Goal: Task Accomplishment & Management: Manage account settings

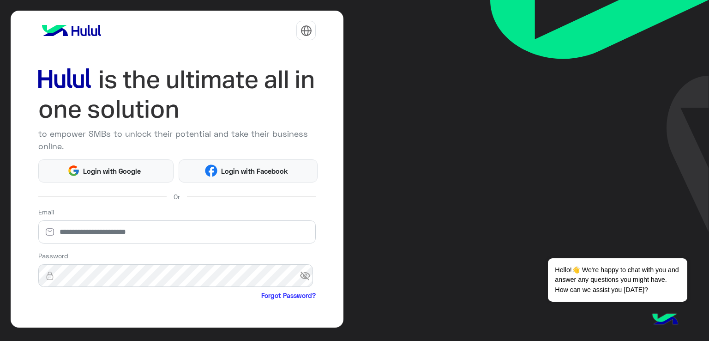
scroll to position [76, 0]
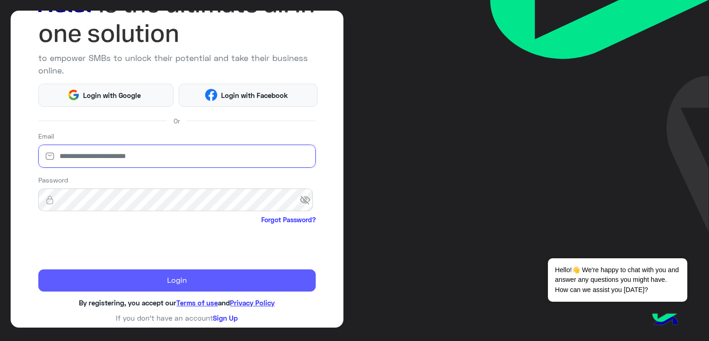
type input "**********"
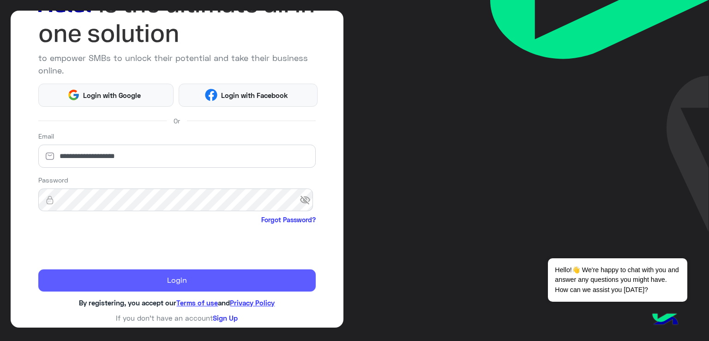
click at [145, 282] on button "Login" at bounding box center [177, 280] width 278 height 22
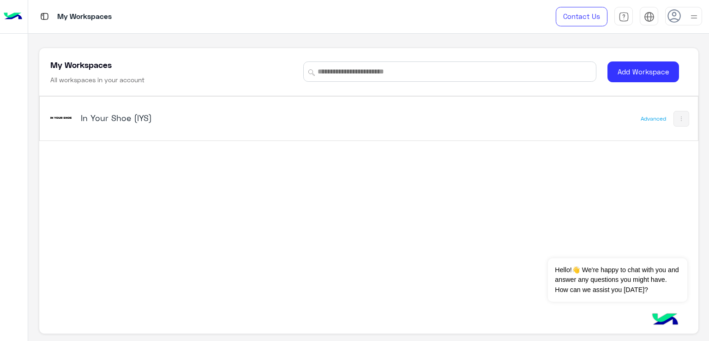
click at [40, 15] on img at bounding box center [45, 17] width 12 height 12
click at [79, 118] on div "In Your Shoe (IYS)" at bounding box center [240, 118] width 384 height 27
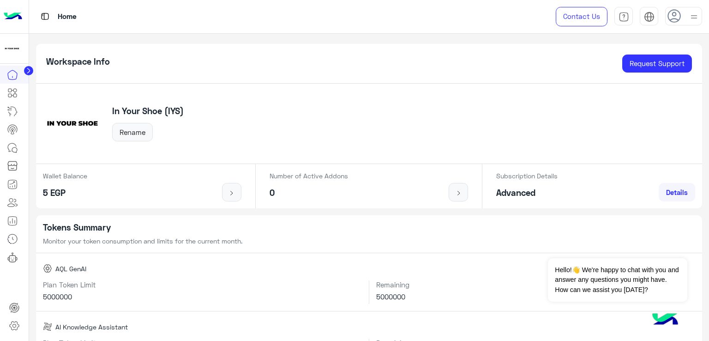
click at [442, 17] on icon at bounding box center [674, 16] width 14 height 14
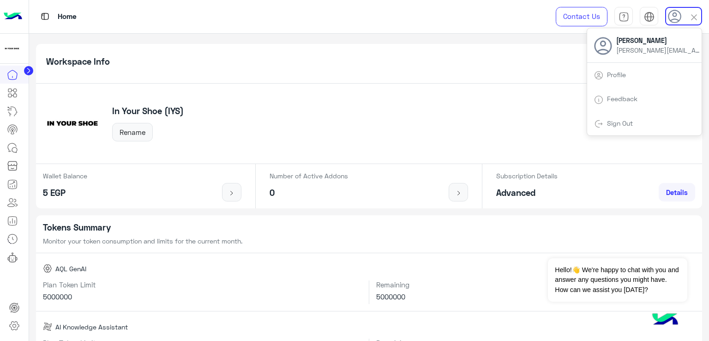
click at [442, 75] on link "Profile" at bounding box center [616, 75] width 19 height 8
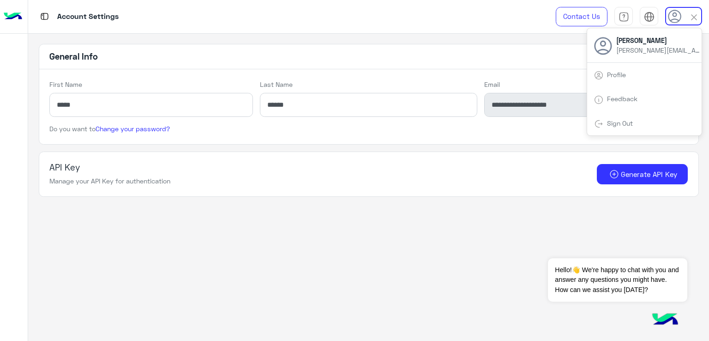
click at [17, 17] on img at bounding box center [13, 16] width 18 height 19
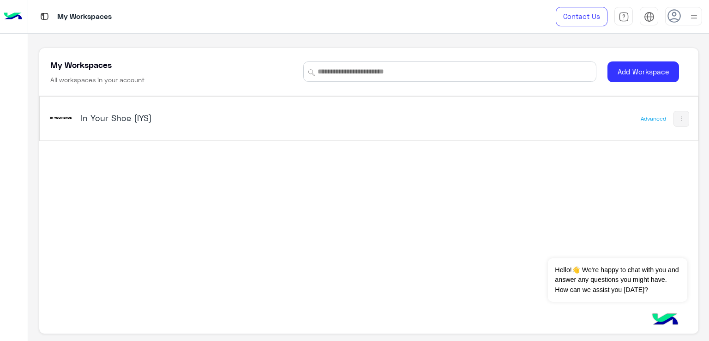
click at [67, 108] on img at bounding box center [60, 117] width 25 height 25
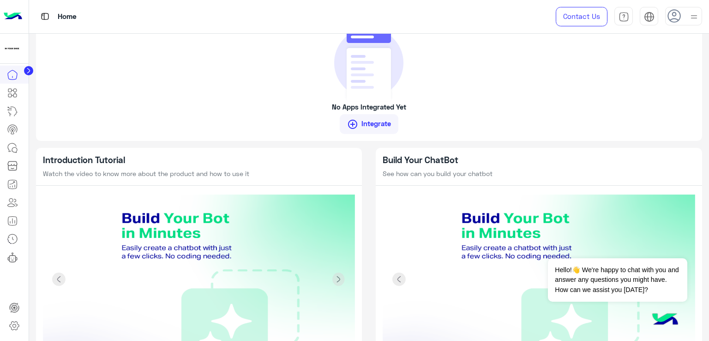
scroll to position [782, 0]
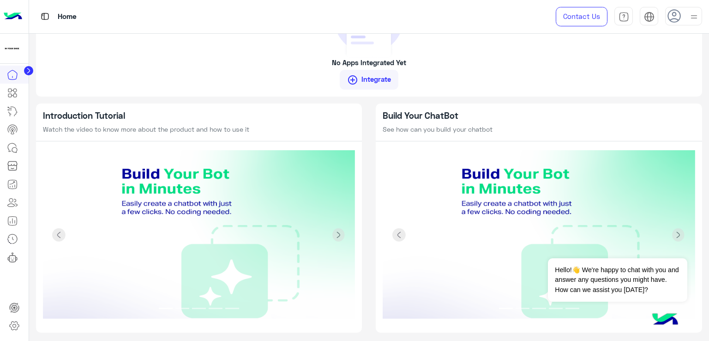
click at [31, 73] on circle at bounding box center [28, 70] width 9 height 9
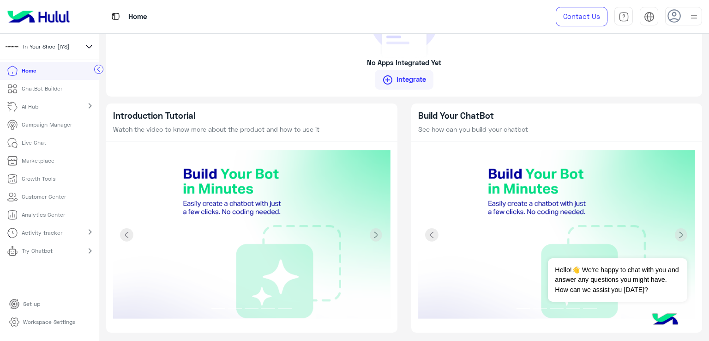
click at [40, 291] on p "Workspace Settings" at bounding box center [49, 321] width 52 height 8
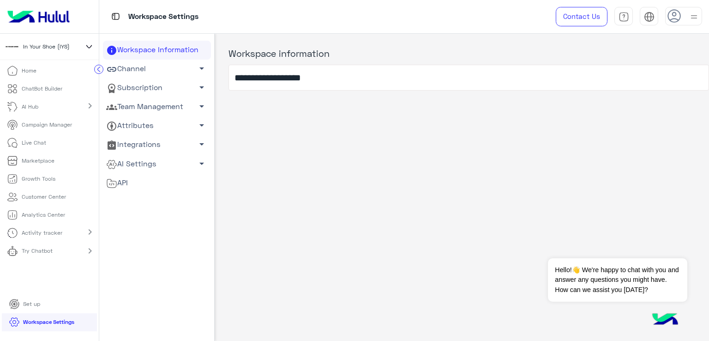
click at [196, 70] on span "arrow_drop_down" at bounding box center [201, 68] width 11 height 11
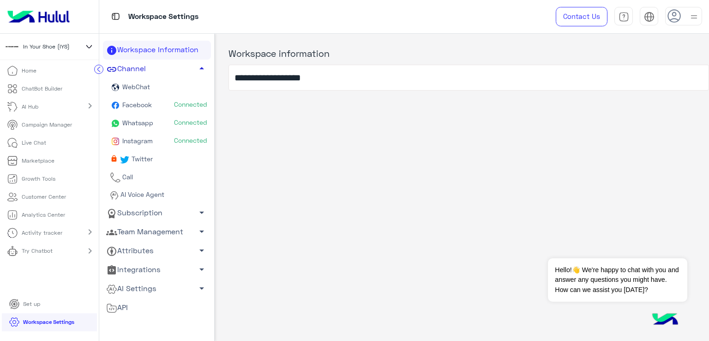
click at [149, 120] on span "Whatsapp" at bounding box center [137, 123] width 33 height 8
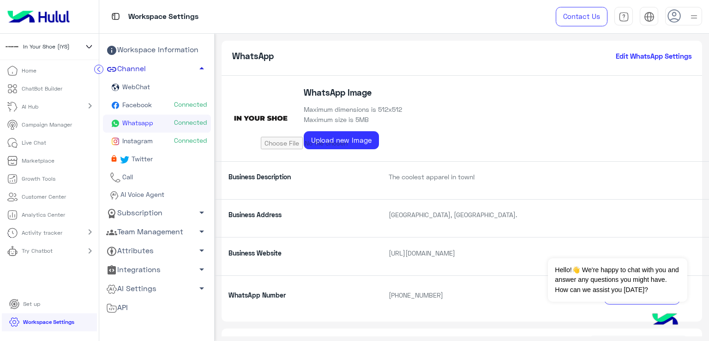
click at [442, 57] on h6 "Edit WhatsApp Settings" at bounding box center [654, 56] width 76 height 8
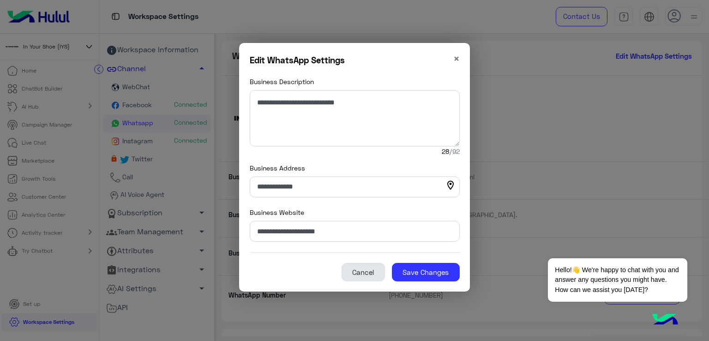
click at [365, 274] on button "Cancel" at bounding box center [362, 272] width 43 height 18
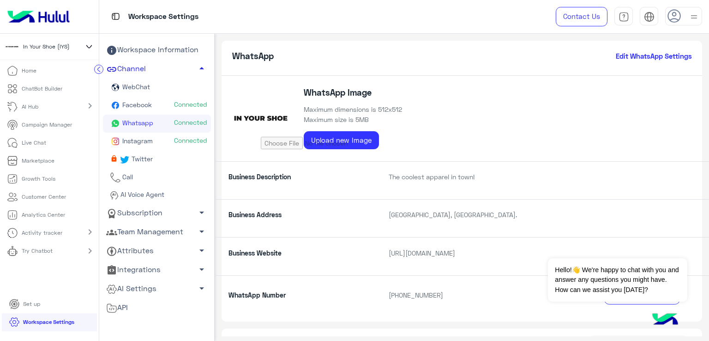
click at [164, 108] on link "Facebook Connected" at bounding box center [157, 105] width 108 height 18
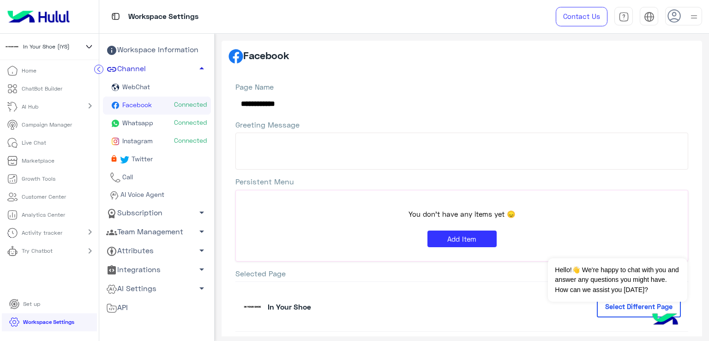
click at [177, 141] on span "Connected" at bounding box center [190, 140] width 33 height 9
